Goal: Task Accomplishment & Management: Complete application form

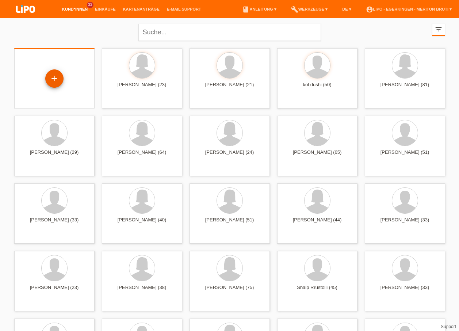
click at [59, 78] on div "+" at bounding box center [54, 78] width 18 height 18
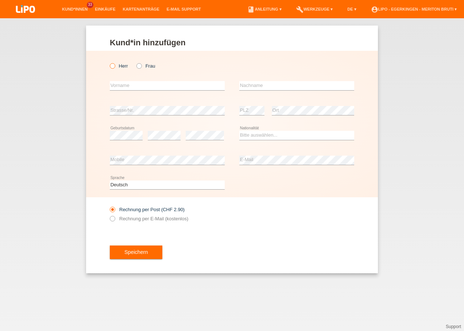
click at [118, 68] on label "Herr" at bounding box center [119, 65] width 18 height 5
click at [115, 68] on input "Herr" at bounding box center [112, 65] width 5 height 5
radio input "true"
click at [132, 84] on input "text" at bounding box center [167, 85] width 115 height 9
click at [143, 82] on input "text" at bounding box center [167, 85] width 115 height 9
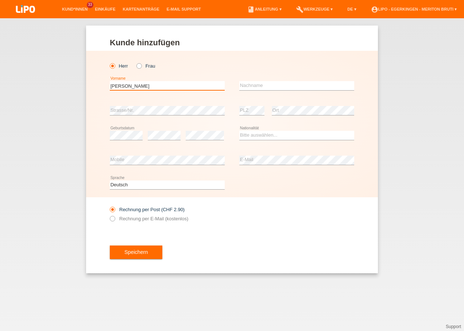
type input "[PERSON_NAME]"
drag, startPoint x: 257, startPoint y: 84, endPoint x: 253, endPoint y: 83, distance: 3.7
click at [256, 84] on input "text" at bounding box center [296, 85] width 115 height 9
type input "Fejza"
click at [260, 131] on select "Bitte auswählen... Schweiz Deutschland Liechtenstein Österreich ------------ Af…" at bounding box center [296, 135] width 115 height 9
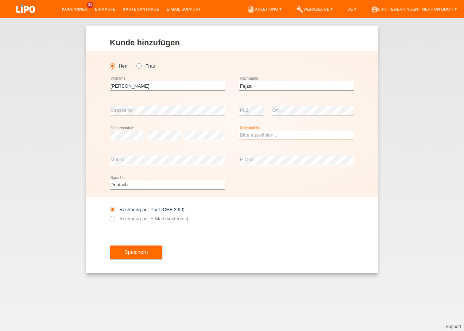
select select "MK"
click at [239, 131] on select "Bitte auswählen... Schweiz Deutschland Liechtenstein Österreich ------------ Af…" at bounding box center [296, 135] width 115 height 9
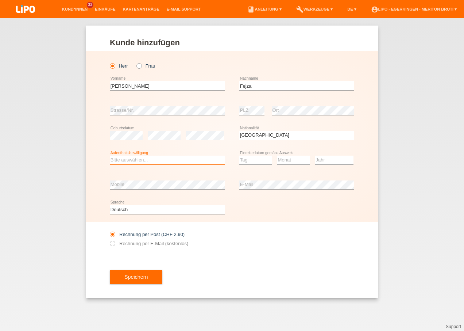
click at [170, 158] on select "Bitte auswählen... C B B - Flüchtlingsstatus Andere" at bounding box center [167, 159] width 115 height 9
select select "C"
click at [110, 155] on select "Bitte auswählen... C B B - Flüchtlingsstatus Andere" at bounding box center [167, 159] width 115 height 9
click at [248, 158] on select "Tag 01 02 03 04 05 06 07 08 09 10 11" at bounding box center [255, 159] width 33 height 9
select select "14"
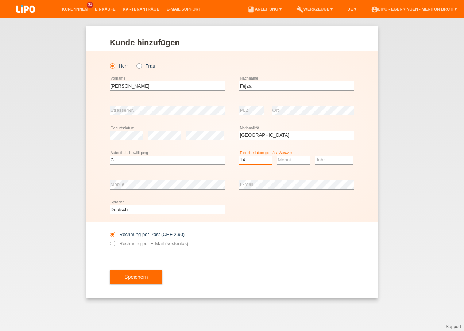
click at [239, 155] on select "Tag 01 02 03 04 05 06 07 08 09 10 11" at bounding box center [255, 159] width 33 height 9
click at [284, 157] on select "Monat 01 02 03 04 05 06 07 08 09 10 11" at bounding box center [293, 159] width 33 height 9
select select "06"
click at [277, 155] on select "Monat 01 02 03 04 05 06 07 08 09 10 11" at bounding box center [293, 159] width 33 height 9
click at [325, 162] on select "Jahr 2025 2024 2023 2022 2021 2020 2019 2018 2017 2016 2015 2014 2013 2012 2011…" at bounding box center [334, 159] width 38 height 9
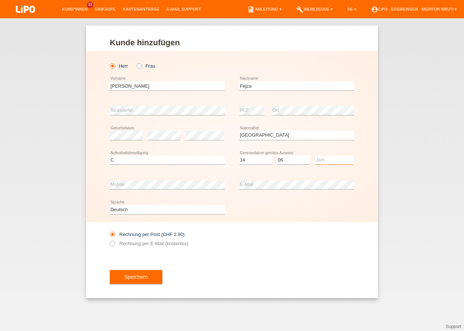
select select "2006"
click at [315, 155] on select "Jahr 2025 2024 2023 2022 2021 2020 2019 2018 2017 2016 2015 2014 2013 2012 2011…" at bounding box center [334, 159] width 38 height 9
click at [109, 239] on icon at bounding box center [109, 239] width 0 height 0
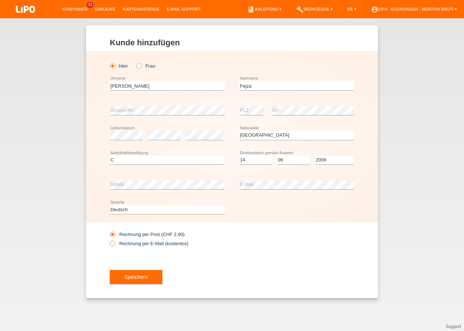
click at [175, 242] on label "Rechnung per E-Mail (kostenlos)" at bounding box center [149, 242] width 78 height 5
click at [115, 242] on input "Rechnung per E-Mail (kostenlos)" at bounding box center [112, 244] width 5 height 9
radio input "true"
click at [147, 279] on span "Speichern" at bounding box center [135, 277] width 23 height 6
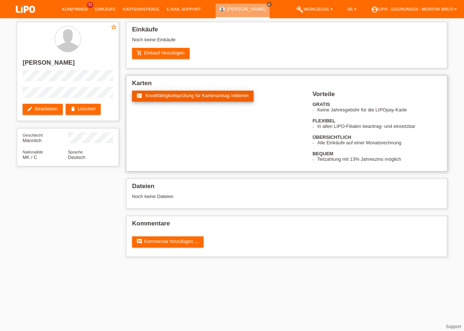
click at [159, 93] on span "Kreditfähigkeitsprüfung für Kartenantrag initiieren" at bounding box center [197, 95] width 103 height 5
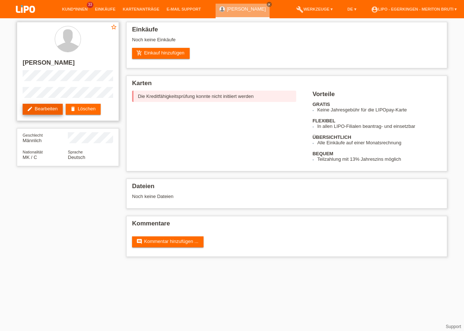
click at [60, 108] on link "edit Bearbeiten" at bounding box center [43, 109] width 40 height 11
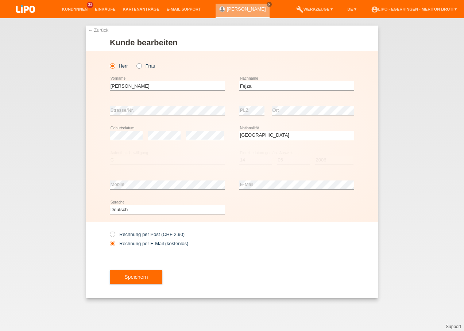
select select "MK"
select select "C"
select select "14"
select select "06"
select select "2006"
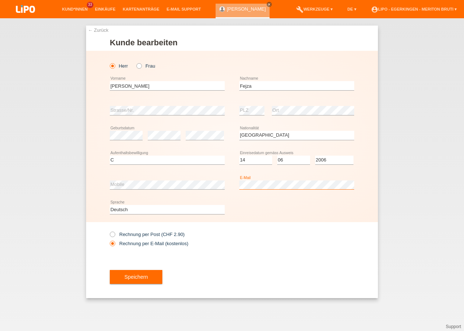
click at [213, 204] on div "Herr Frau Arijan error Vorname C" at bounding box center [232, 136] width 292 height 171
click at [154, 235] on label "Rechnung per Post (CHF 2.90)" at bounding box center [147, 233] width 75 height 5
click at [115, 235] on input "Rechnung per Post (CHF 2.90)" at bounding box center [112, 235] width 5 height 9
radio input "true"
click at [142, 273] on button "Speichern" at bounding box center [136, 277] width 53 height 14
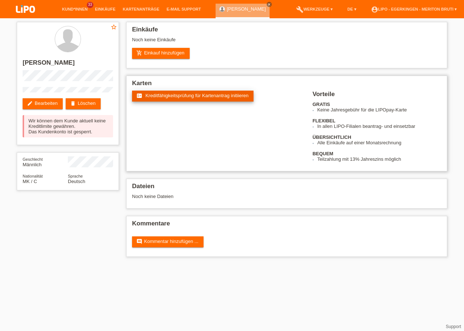
click at [177, 96] on span "Kreditfähigkeitsprüfung für Kartenantrag initiieren" at bounding box center [197, 95] width 103 height 5
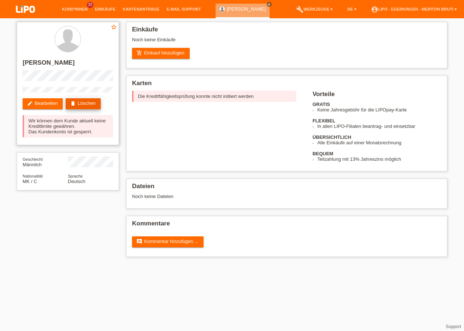
click at [90, 102] on link "delete Löschen" at bounding box center [83, 103] width 35 height 11
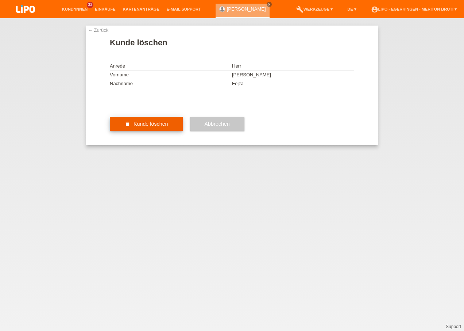
click at [155, 127] on span "Kunde löschen" at bounding box center [151, 124] width 35 height 6
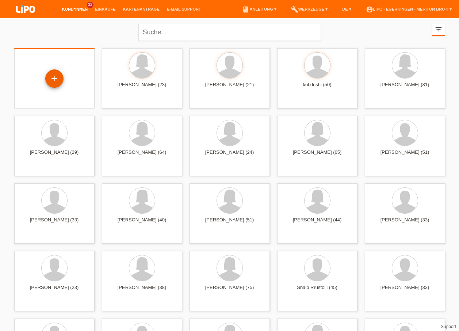
click at [57, 82] on div "+" at bounding box center [54, 78] width 18 height 18
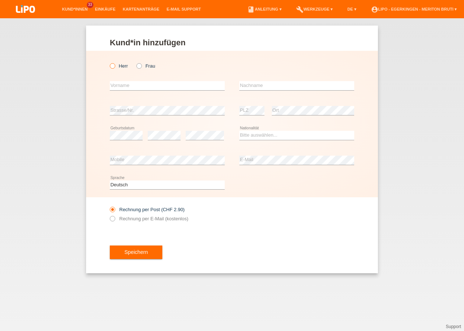
click at [109, 62] on icon at bounding box center [109, 62] width 0 height 0
click at [115, 66] on input "Herr" at bounding box center [112, 65] width 5 height 5
radio input "true"
click at [121, 86] on input "text" at bounding box center [167, 85] width 115 height 9
type input "Fatjon"
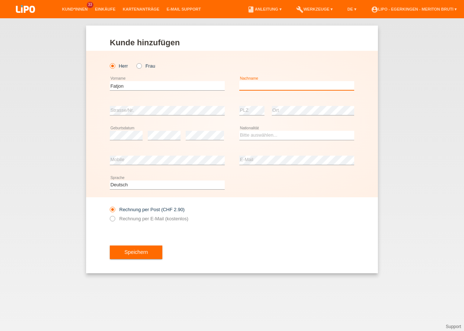
click at [264, 85] on input "text" at bounding box center [296, 85] width 115 height 9
type input "Fejza"
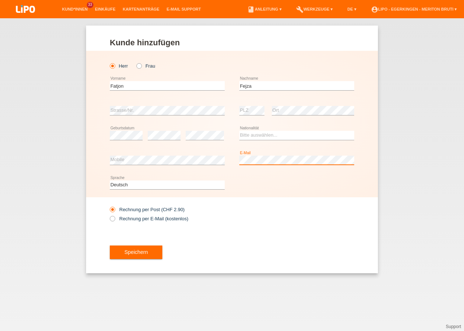
click at [235, 158] on div "error Mobile error E-Mail" at bounding box center [232, 160] width 244 height 25
click at [134, 217] on label "Rechnung per E-Mail (kostenlos)" at bounding box center [149, 218] width 78 height 5
click at [125, 210] on label "Rechnung per Post (CHF 2.90)" at bounding box center [147, 209] width 75 height 5
click at [115, 210] on input "Rechnung per Post (CHF 2.90)" at bounding box center [112, 211] width 5 height 9
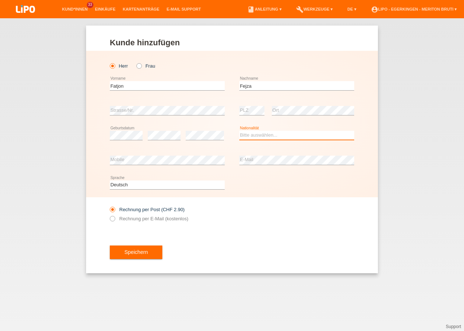
drag, startPoint x: 274, startPoint y: 135, endPoint x: 269, endPoint y: 138, distance: 4.9
click at [274, 135] on select "Bitte auswählen... Schweiz Deutschland Liechtenstein Österreich ------------ Af…" at bounding box center [296, 135] width 115 height 9
select select "MK"
click at [239, 131] on select "Bitte auswählen... Schweiz Deutschland Liechtenstein Österreich ------------ Af…" at bounding box center [296, 135] width 115 height 9
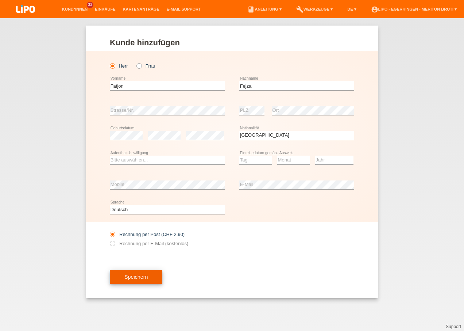
click at [143, 274] on span "Speichern" at bounding box center [135, 277] width 23 height 6
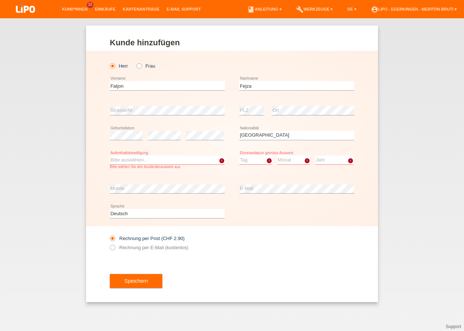
click at [192, 160] on select "Bitte auswählen... C B B - Flüchtlingsstatus Andere" at bounding box center [167, 159] width 115 height 9
select select "C"
click at [110, 155] on select "Bitte auswählen... C B B - Flüchtlingsstatus Andere" at bounding box center [167, 159] width 115 height 9
click at [245, 159] on select "Tag 01 02 03 04 05 06 07 08 09 10 11" at bounding box center [255, 159] width 33 height 9
select select "29"
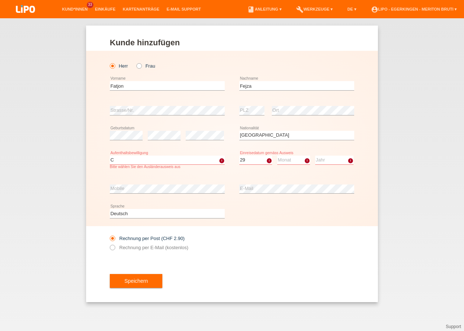
click at [239, 155] on select "Tag 01 02 03 04 05 06 07 08 09 10 11" at bounding box center [255, 159] width 33 height 9
click at [287, 157] on select "Monat 01 02 03 04 05 06 07 08 09 10 11" at bounding box center [293, 159] width 33 height 9
select select "07"
click at [277, 155] on select "Monat 01 02 03 04 05 06 07 08 09 10 11" at bounding box center [293, 159] width 33 height 9
click at [328, 156] on select "Jahr 2025 2024 2023 2022 2021 2020 2019 2018 2017 2016 2015 2014 2013 2012 2011…" at bounding box center [334, 159] width 38 height 9
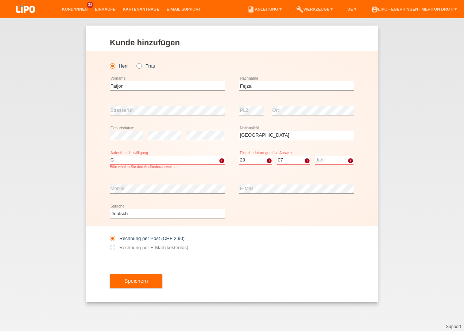
select select "2007"
click at [315, 155] on select "Jahr 2025 2024 2023 2022 2021 2020 2019 2018 2017 2016 2015 2014 2013 2012 2011…" at bounding box center [334, 159] width 38 height 9
click at [132, 278] on span "Speichern" at bounding box center [135, 281] width 23 height 6
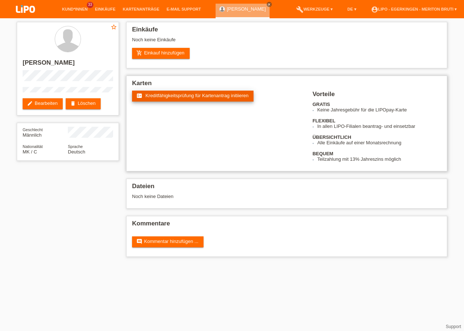
click at [158, 94] on span "Kreditfähigkeitsprüfung für Kartenantrag initiieren" at bounding box center [197, 95] width 103 height 5
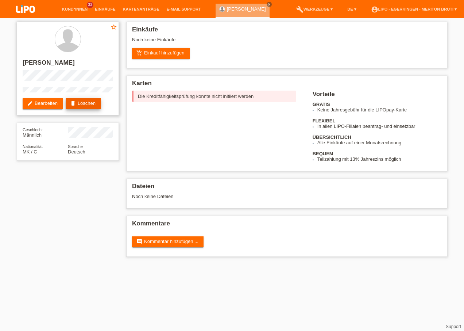
click at [86, 102] on link "delete Löschen" at bounding box center [83, 103] width 35 height 11
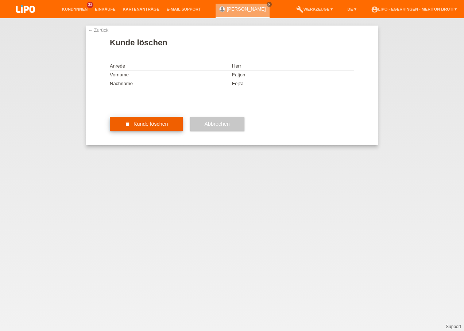
click at [128, 131] on button "delete Kunde löschen" at bounding box center [146, 124] width 73 height 14
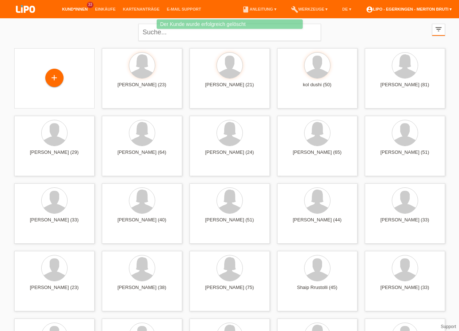
click at [418, 9] on link "account_circle LIPO - Egerkingen - Meriton Bruti ▾" at bounding box center [408, 9] width 93 height 4
